Goal: Task Accomplishment & Management: Use online tool/utility

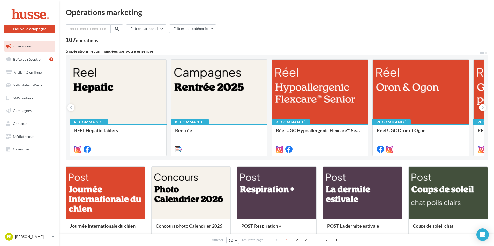
click at [23, 44] on span "Opérations" at bounding box center [22, 46] width 18 height 4
click at [23, 108] on link "Campagnes" at bounding box center [29, 111] width 53 height 11
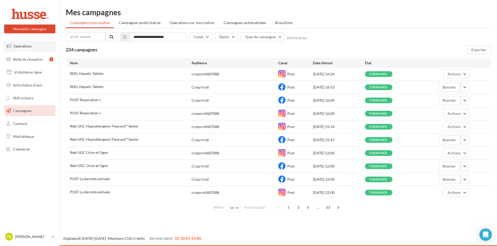
click at [28, 48] on span "Opérations" at bounding box center [22, 46] width 18 height 4
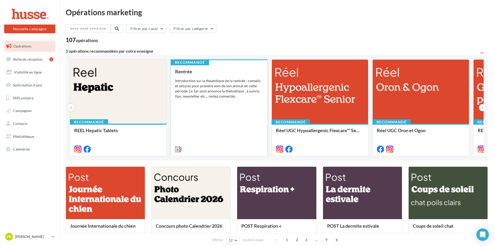
click at [239, 110] on div "Rentrée Introduction sur la théamtique de la rentrée : conseils et astuces pour…" at bounding box center [219, 110] width 88 height 82
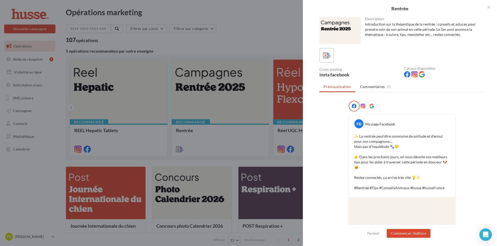
drag, startPoint x: 255, startPoint y: 27, endPoint x: 267, endPoint y: 25, distance: 12.6
click at [256, 27] on div at bounding box center [248, 123] width 497 height 246
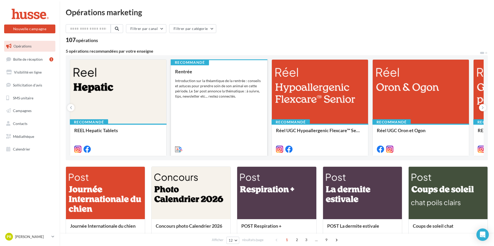
click at [220, 116] on div "Rentrée Introduction sur la théamtique de la rentrée : conseils et astuces pour…" at bounding box center [219, 110] width 88 height 82
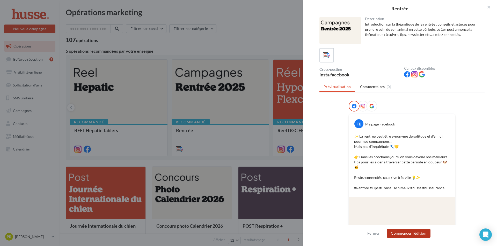
click at [404, 235] on button "Commencer l'édition" at bounding box center [408, 233] width 44 height 9
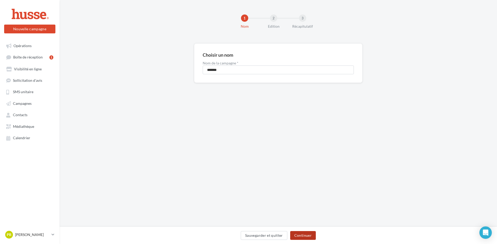
click at [308, 236] on button "Continuer" at bounding box center [303, 235] width 26 height 9
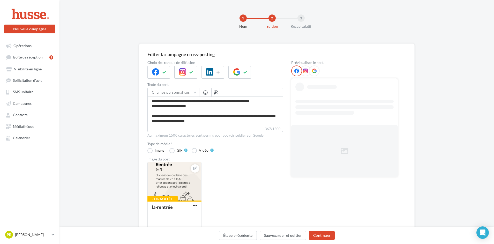
click at [308, 236] on div "Étape précédente Sauvegarder et quitter Continuer" at bounding box center [277, 236] width 426 height 11
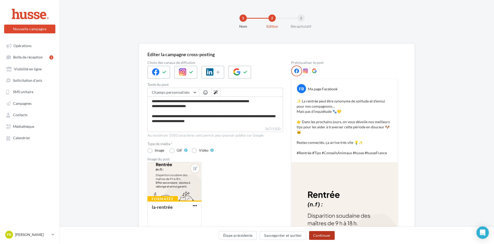
click at [319, 235] on button "Continuer" at bounding box center [322, 235] width 26 height 9
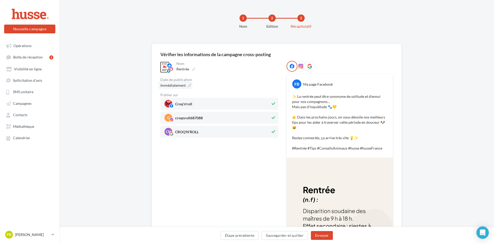
click at [182, 85] on span "Immédiatement" at bounding box center [172, 85] width 25 height 4
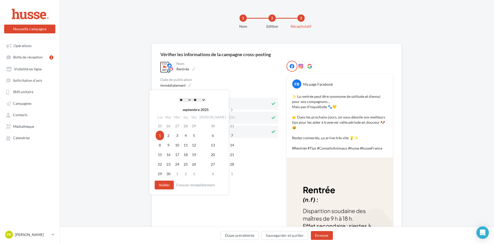
click at [189, 98] on select "* * * * * * * * * * ** ** ** ** ** ** ** ** ** ** ** ** ** **" at bounding box center [185, 100] width 13 height 4
click at [320, 237] on button "Envoyer" at bounding box center [322, 235] width 22 height 9
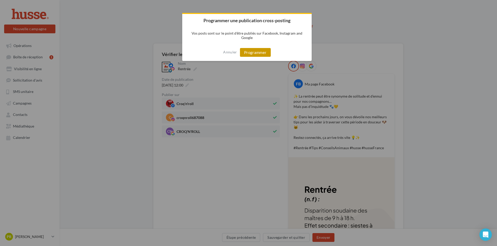
click at [260, 49] on button "Programmer" at bounding box center [255, 52] width 31 height 9
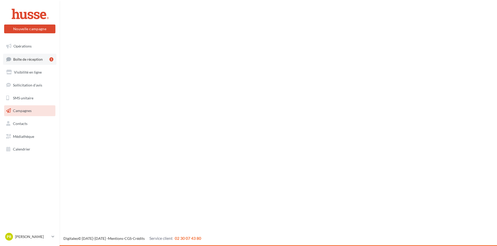
click at [31, 59] on span "Boîte de réception" at bounding box center [27, 59] width 29 height 4
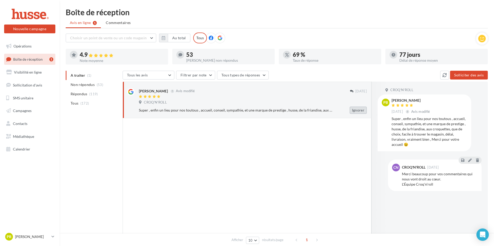
click at [364, 111] on button "Ignorer" at bounding box center [358, 110] width 17 height 7
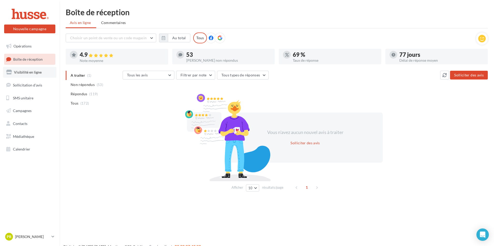
click at [27, 74] on link "Visibilité en ligne" at bounding box center [29, 72] width 53 height 11
